Goal: Transaction & Acquisition: Book appointment/travel/reservation

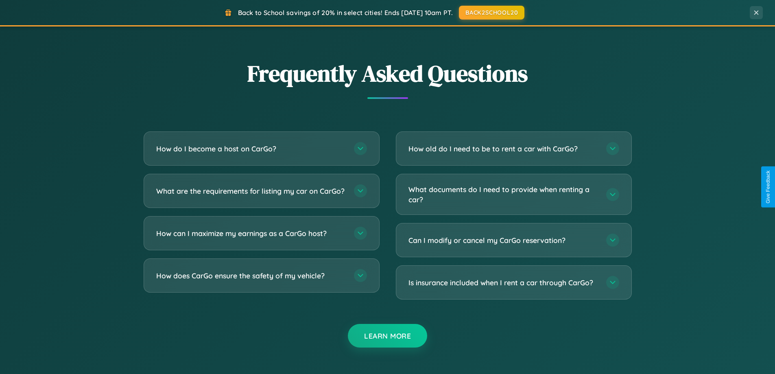
scroll to position [1565, 0]
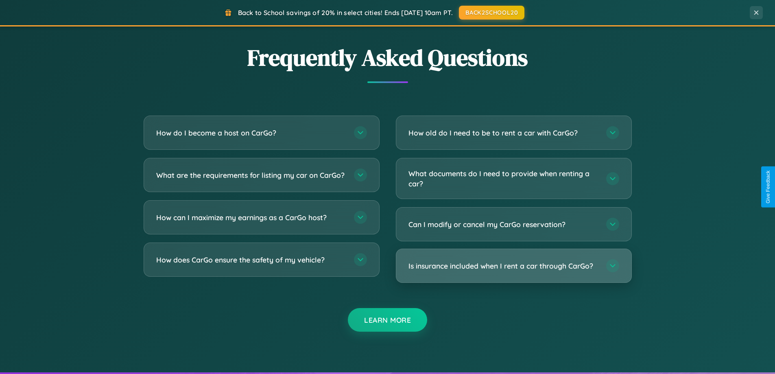
click at [513, 266] on h3 "Is insurance included when I rent a car through CarGo?" at bounding box center [503, 266] width 190 height 10
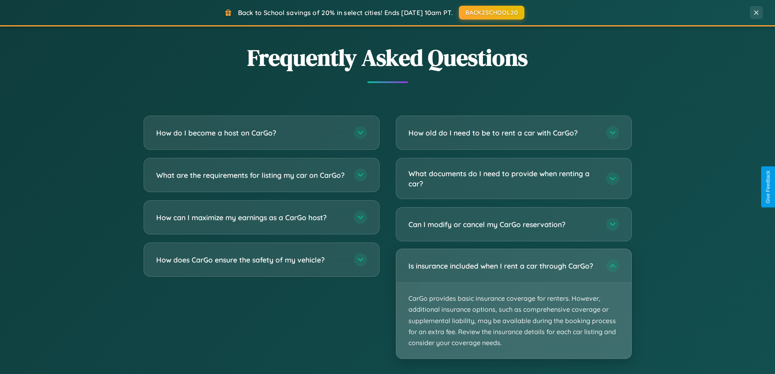
click at [513, 303] on p "CarGo provides basic insurance coverage for renters. However, additional insura…" at bounding box center [513, 321] width 235 height 76
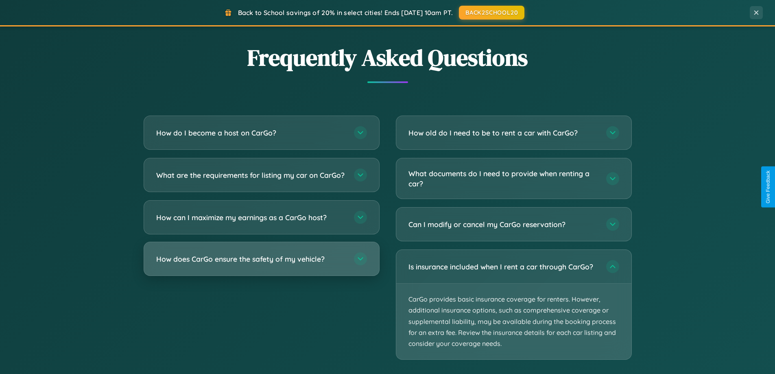
click at [261, 264] on h3 "How does CarGo ensure the safety of my vehicle?" at bounding box center [251, 259] width 190 height 10
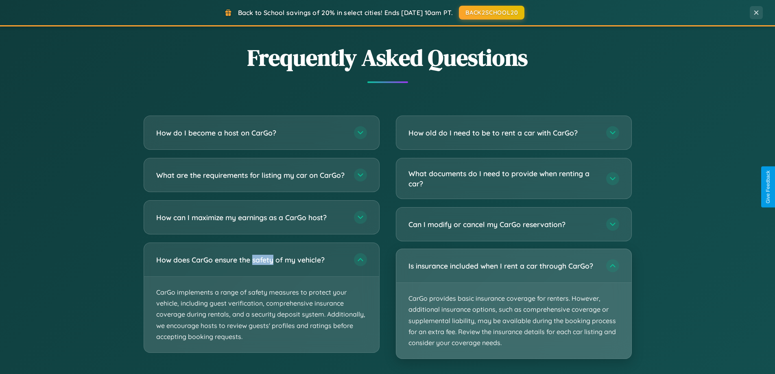
click at [513, 304] on p "CarGo provides basic insurance coverage for renters. However, additional insura…" at bounding box center [513, 321] width 235 height 76
click at [513, 303] on p "CarGo provides basic insurance coverage for renters. However, additional insura…" at bounding box center [513, 321] width 235 height 76
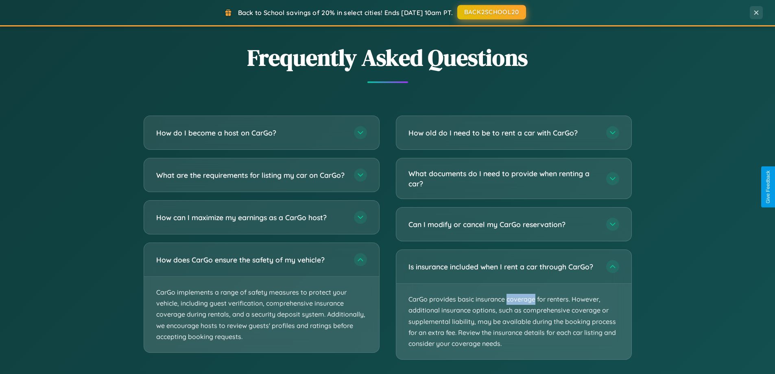
click at [491, 13] on button "BACK2SCHOOL20" at bounding box center [491, 12] width 69 height 15
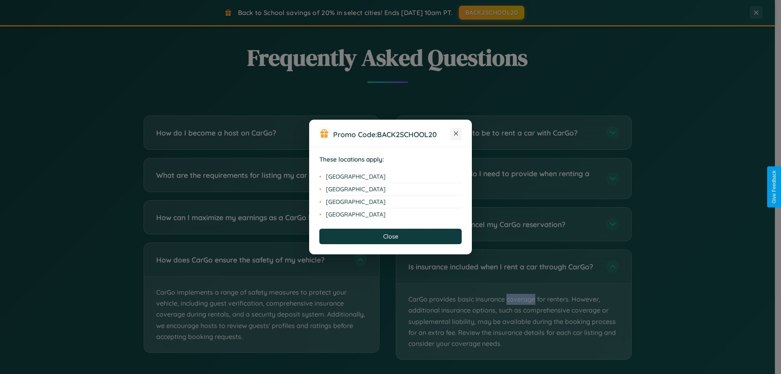
click at [456, 134] on icon at bounding box center [456, 133] width 4 height 4
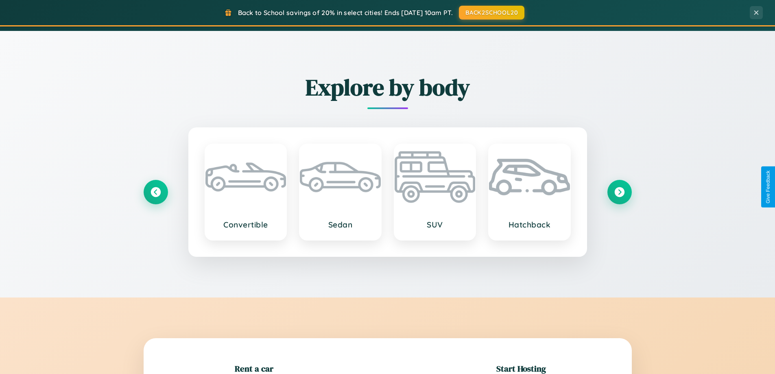
scroll to position [560, 0]
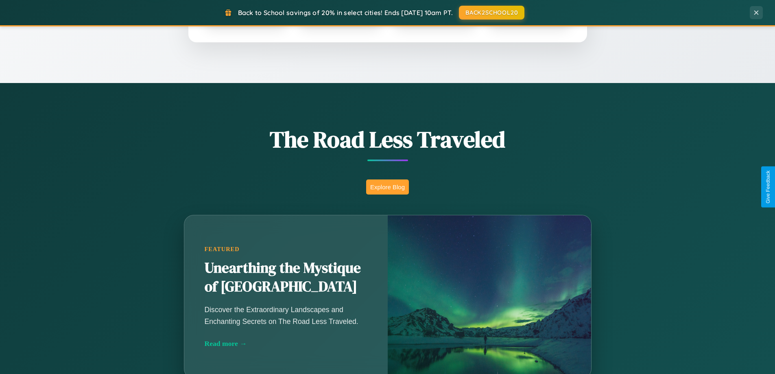
click at [387, 187] on button "Explore Blog" at bounding box center [387, 186] width 43 height 15
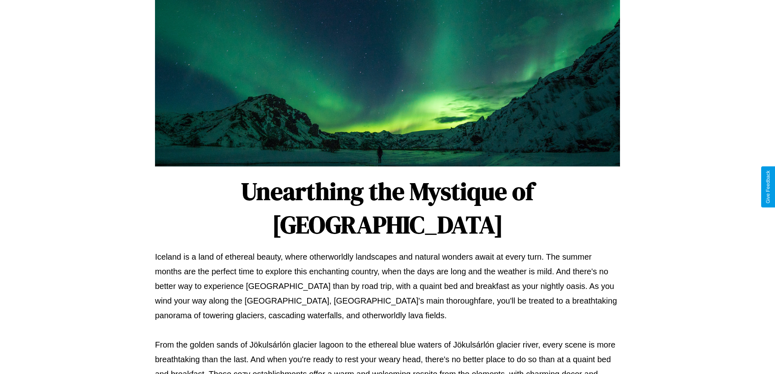
scroll to position [263, 0]
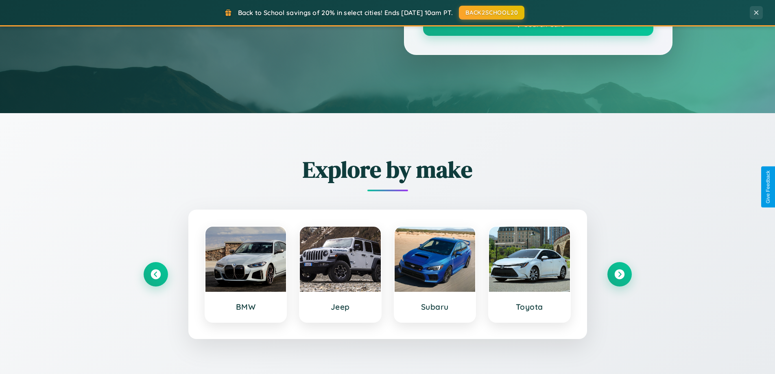
scroll to position [560, 0]
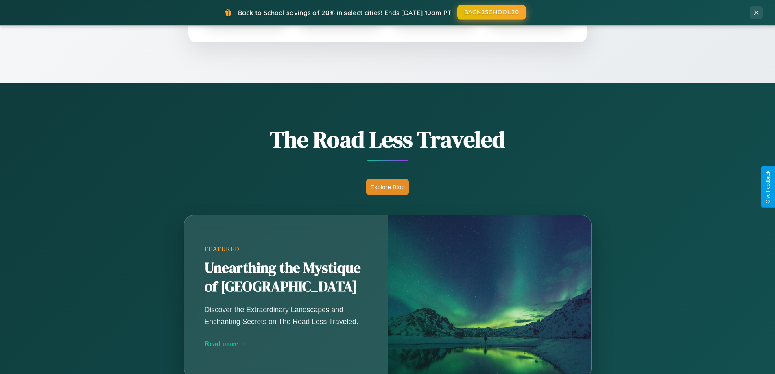
click at [491, 12] on button "BACK2SCHOOL20" at bounding box center [491, 12] width 69 height 15
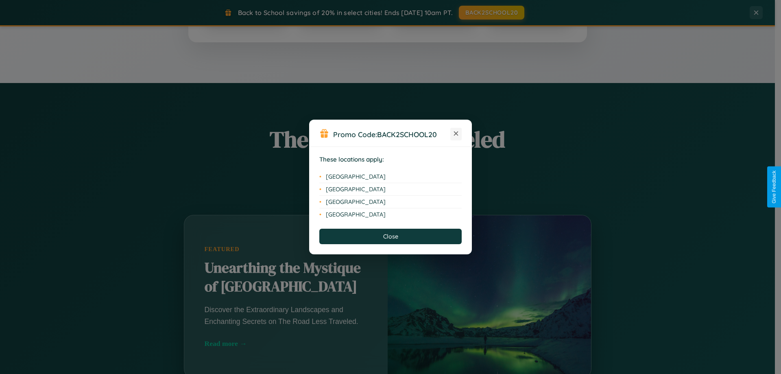
click at [456, 134] on icon at bounding box center [456, 133] width 4 height 4
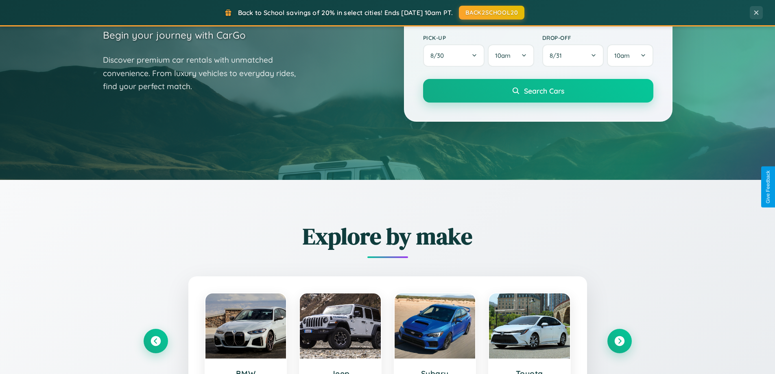
scroll to position [24, 0]
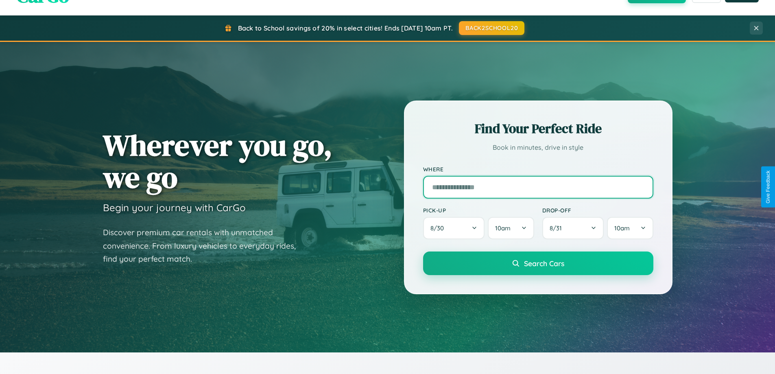
click at [538, 187] on input "text" at bounding box center [538, 187] width 230 height 23
type input "*******"
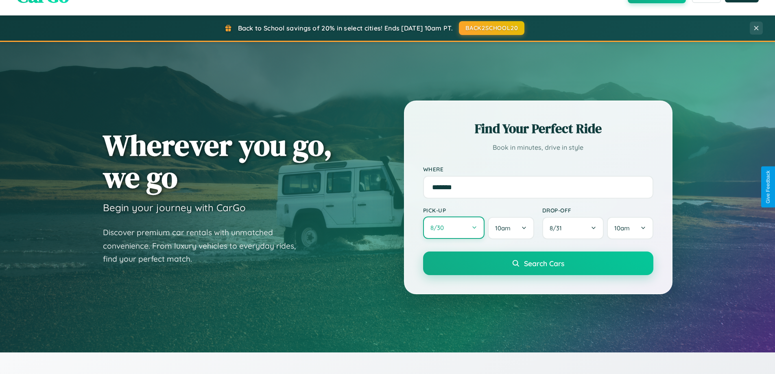
click at [453, 228] on button "8 / 30" at bounding box center [454, 227] width 62 height 22
select select "*"
select select "****"
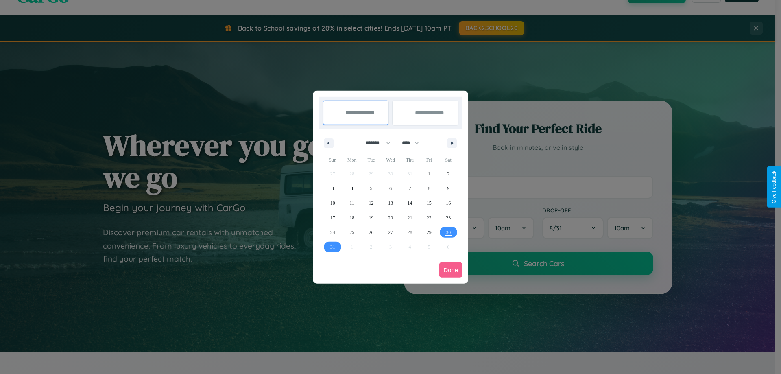
drag, startPoint x: 374, startPoint y: 143, endPoint x: 390, endPoint y: 163, distance: 26.0
click at [374, 143] on select "******* ******** ***** ***** *** **** **** ****** ********* ******* ******** **…" at bounding box center [376, 142] width 35 height 13
select select "*"
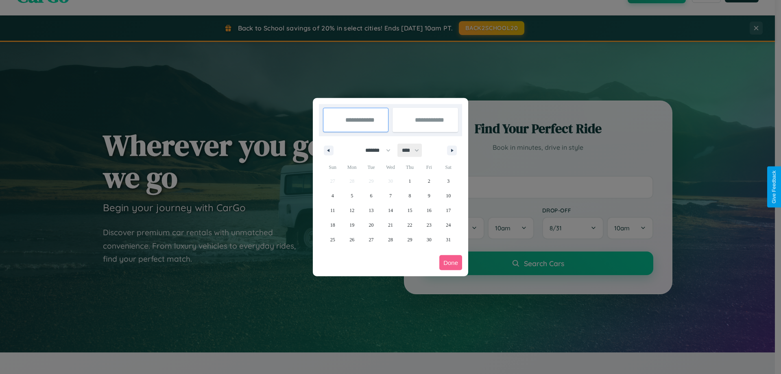
drag, startPoint x: 414, startPoint y: 150, endPoint x: 390, endPoint y: 163, distance: 26.9
click at [414, 150] on select "**** **** **** **** **** **** **** **** **** **** **** **** **** **** **** ****…" at bounding box center [410, 150] width 24 height 13
select select "****"
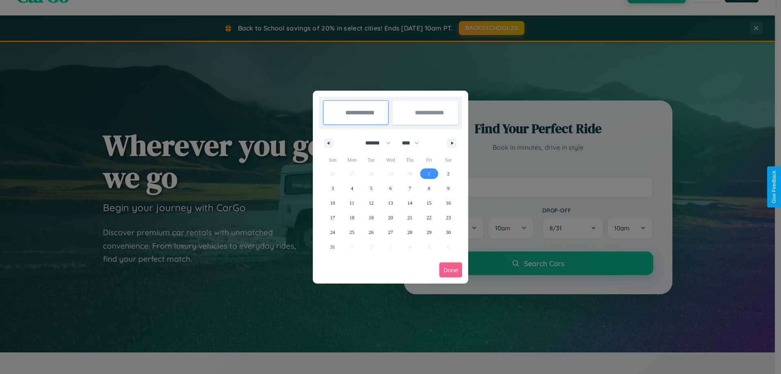
click at [429, 173] on span "1" at bounding box center [429, 173] width 2 height 15
type input "**********"
click at [429, 188] on span "8" at bounding box center [429, 188] width 2 height 15
type input "**********"
click at [451, 270] on button "Done" at bounding box center [450, 269] width 23 height 15
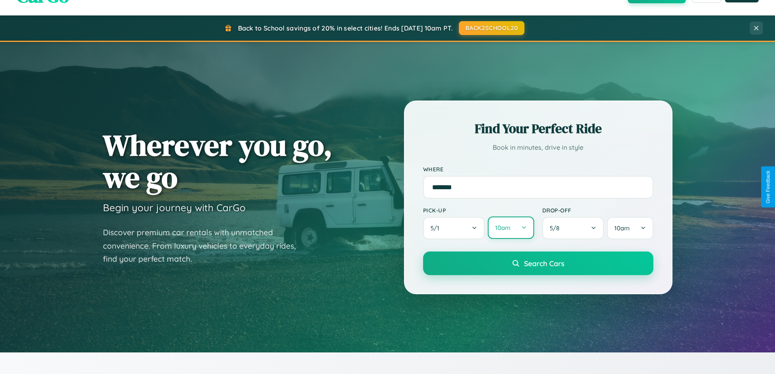
click at [510, 228] on button "10am" at bounding box center [511, 227] width 46 height 22
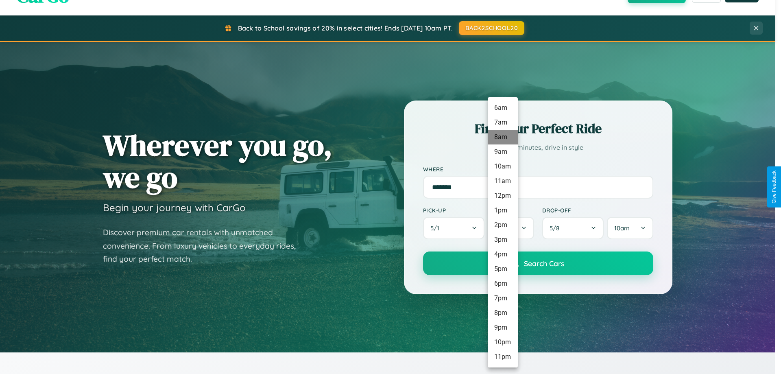
click at [502, 137] on li "8am" at bounding box center [503, 137] width 30 height 15
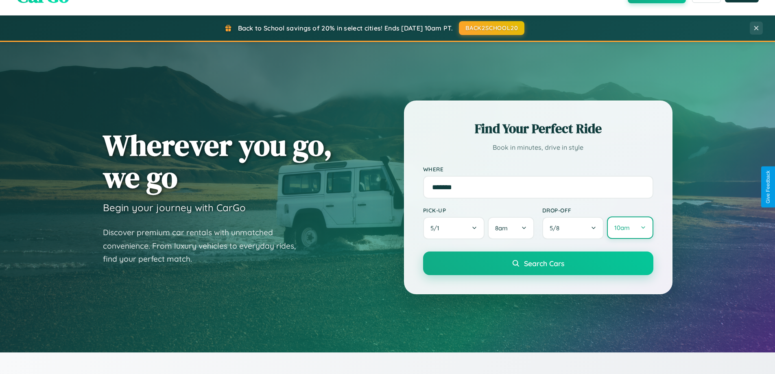
click at [630, 228] on button "10am" at bounding box center [630, 227] width 46 height 22
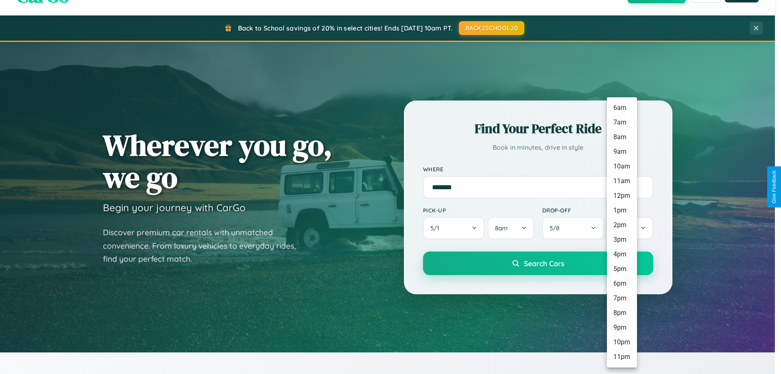
click at [621, 137] on li "8am" at bounding box center [622, 137] width 30 height 15
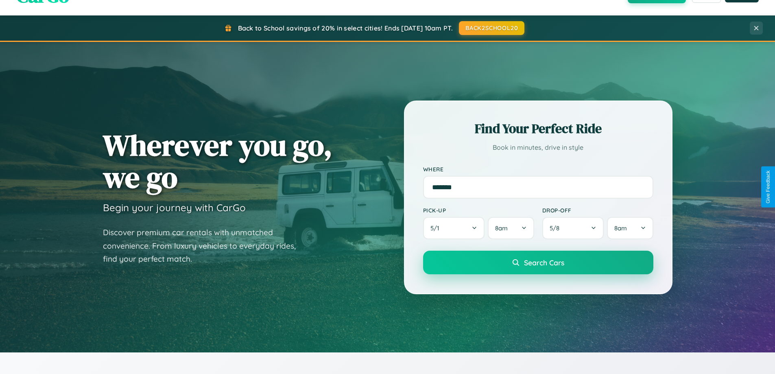
click at [538, 263] on span "Search Cars" at bounding box center [544, 262] width 40 height 9
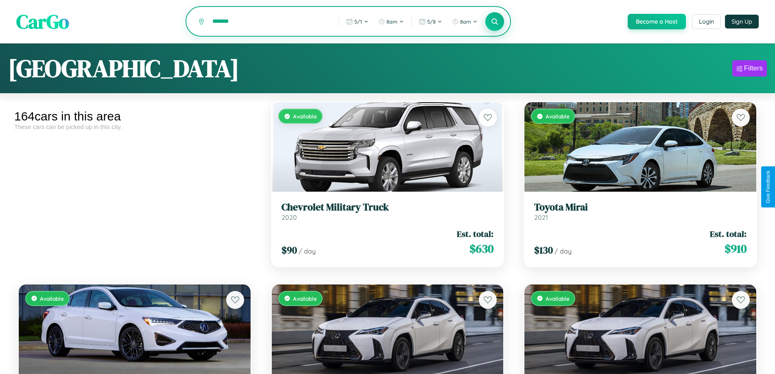
type input "*******"
click at [494, 22] on icon at bounding box center [495, 21] width 8 height 8
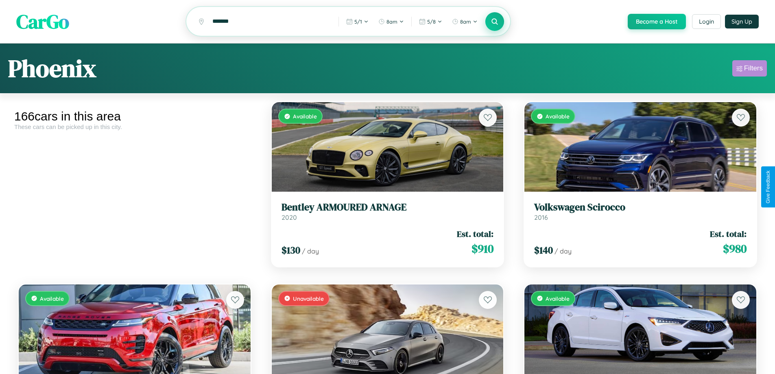
click at [749, 70] on div "Filters" at bounding box center [753, 68] width 19 height 8
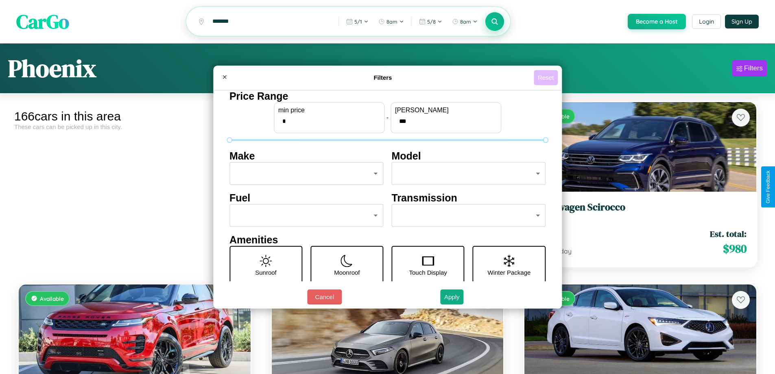
click at [547, 77] on button "Reset" at bounding box center [546, 77] width 24 height 15
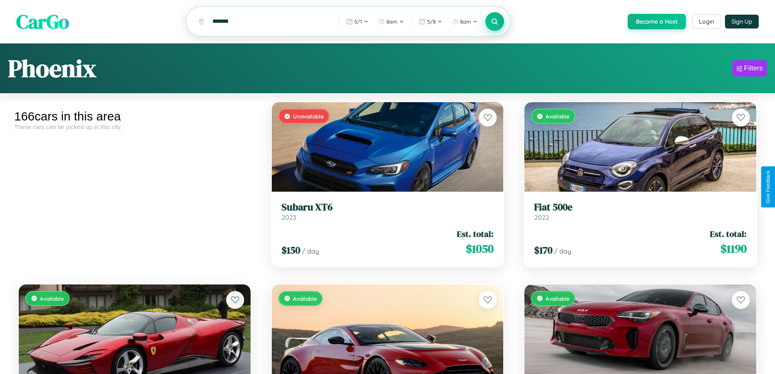
scroll to position [21, 0]
